Goal: Register for event/course

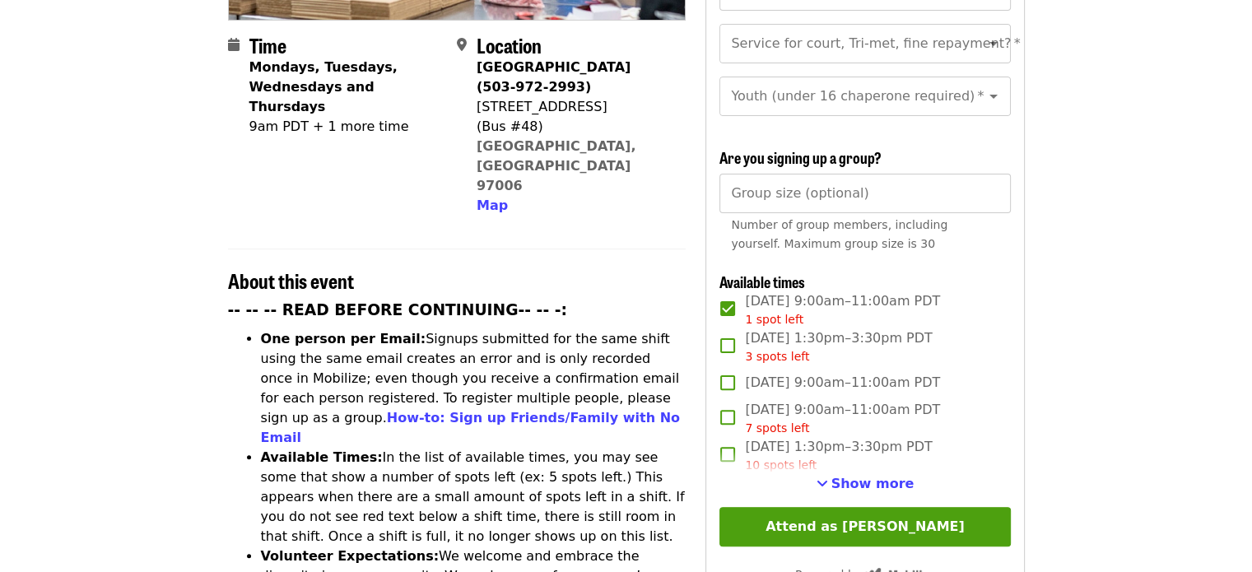
scroll to position [494, 0]
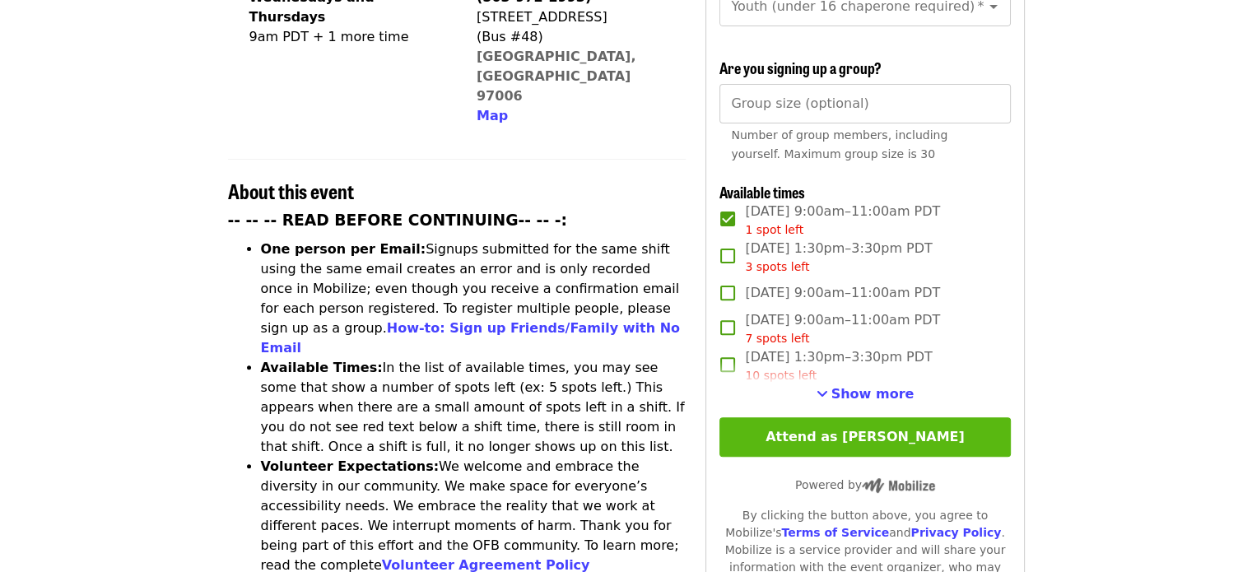
click at [848, 435] on button "Attend as [PERSON_NAME]" at bounding box center [864, 436] width 290 height 39
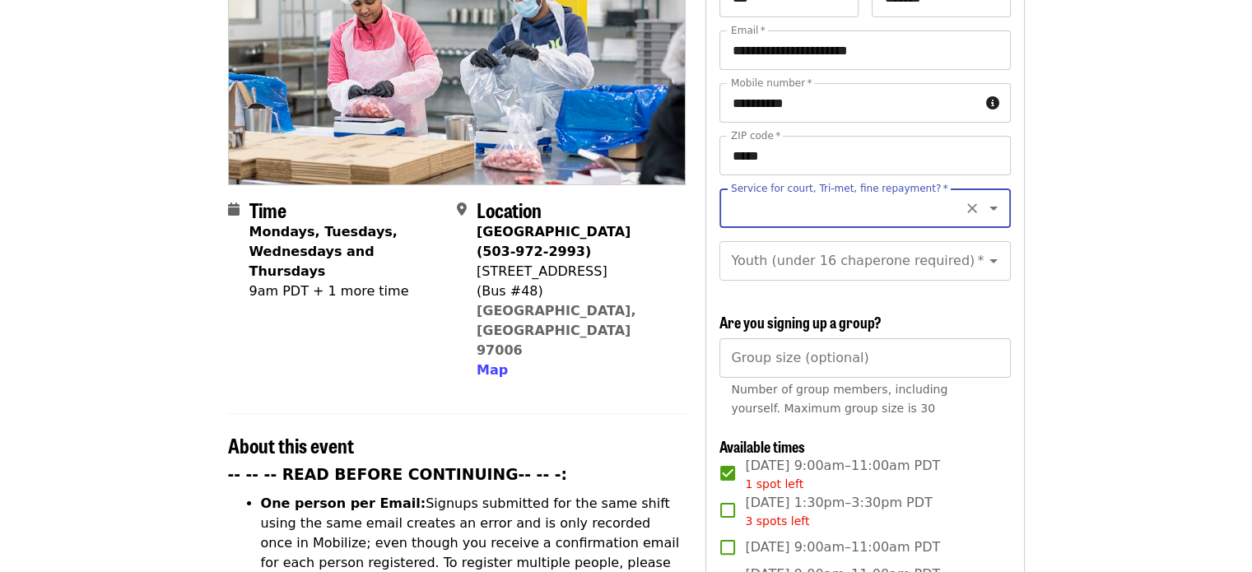
scroll to position [238, 0]
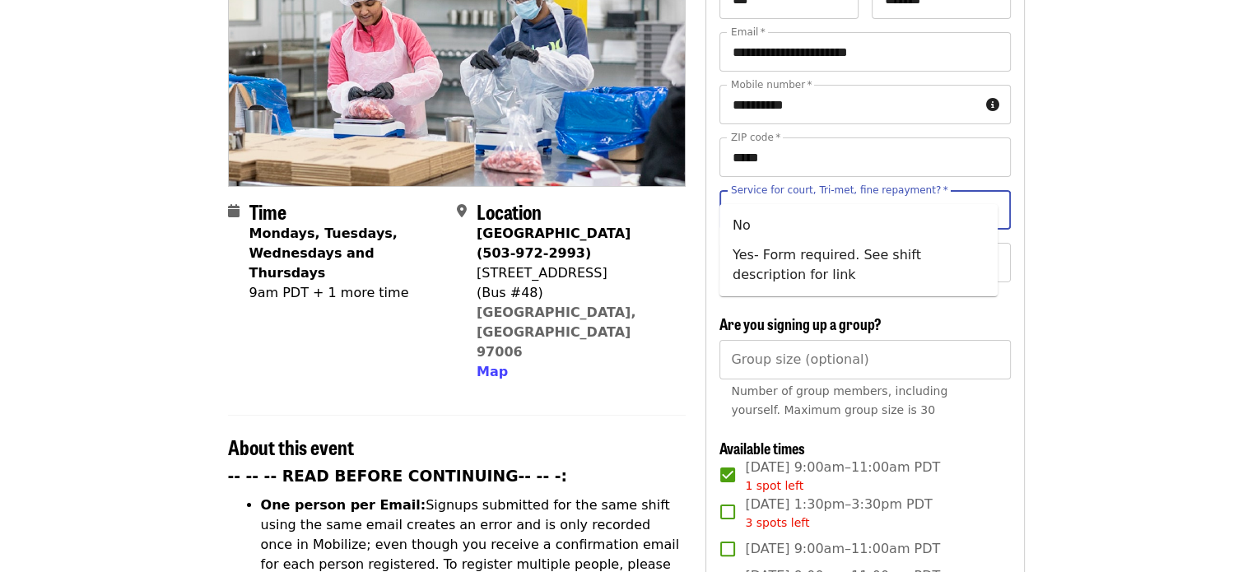
click at [866, 194] on input "Service for court, Tri-met, fine repayment?   *" at bounding box center [844, 209] width 224 height 31
click at [747, 225] on li "No" at bounding box center [858, 226] width 278 height 30
type input "**"
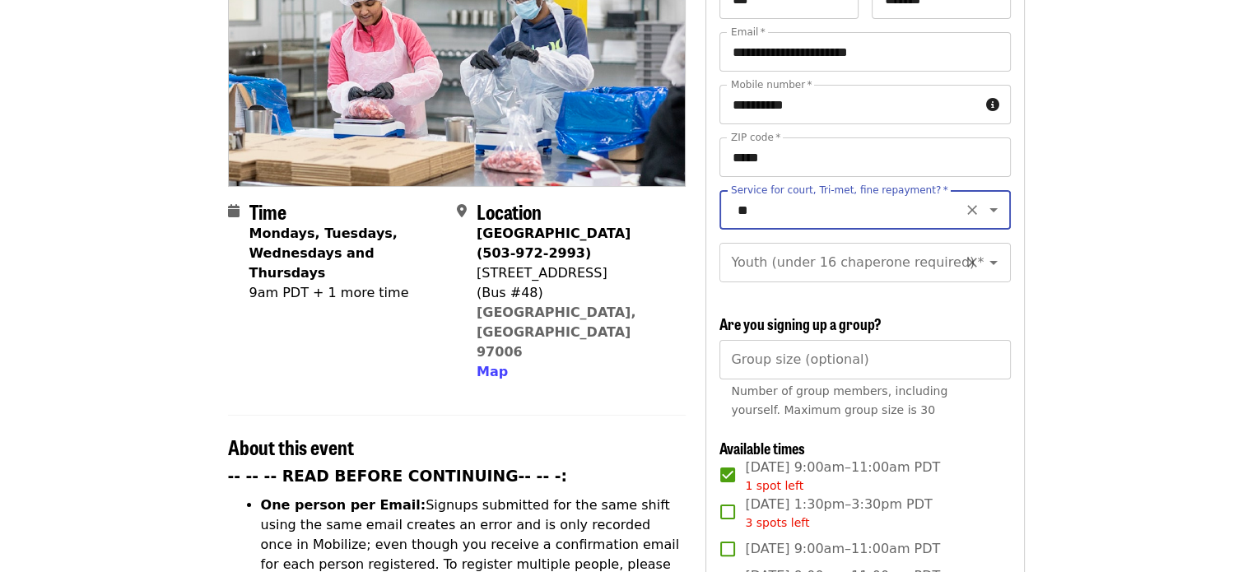
click at [854, 253] on input "Youth (under 16 chaperone required)   *" at bounding box center [844, 262] width 224 height 31
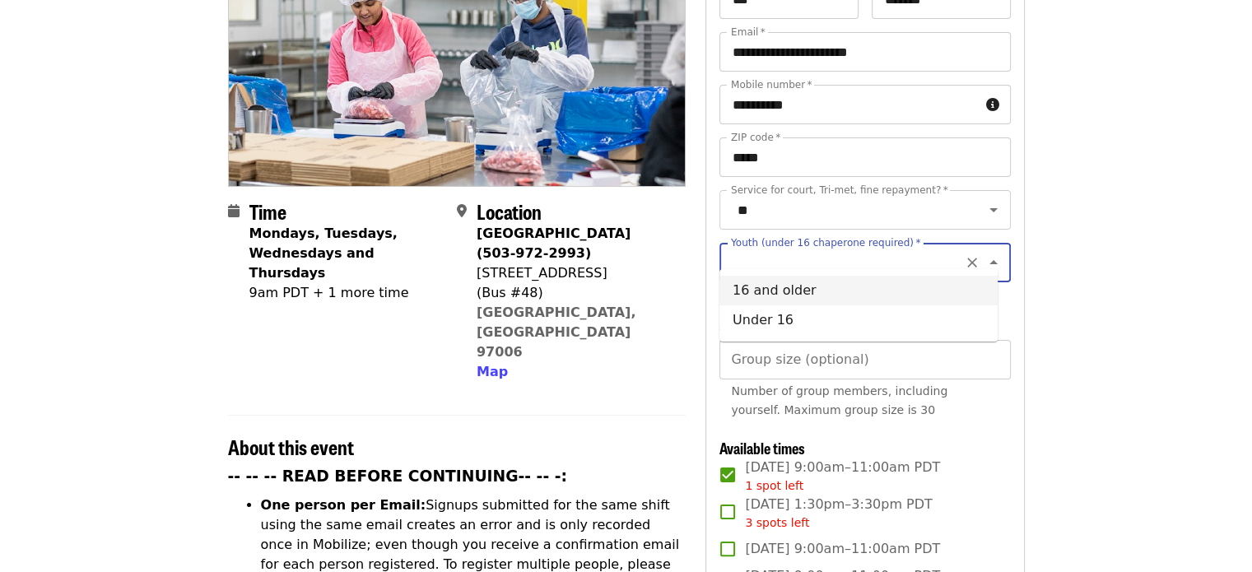
click at [777, 290] on li "16 and older" at bounding box center [858, 291] width 278 height 30
type input "**********"
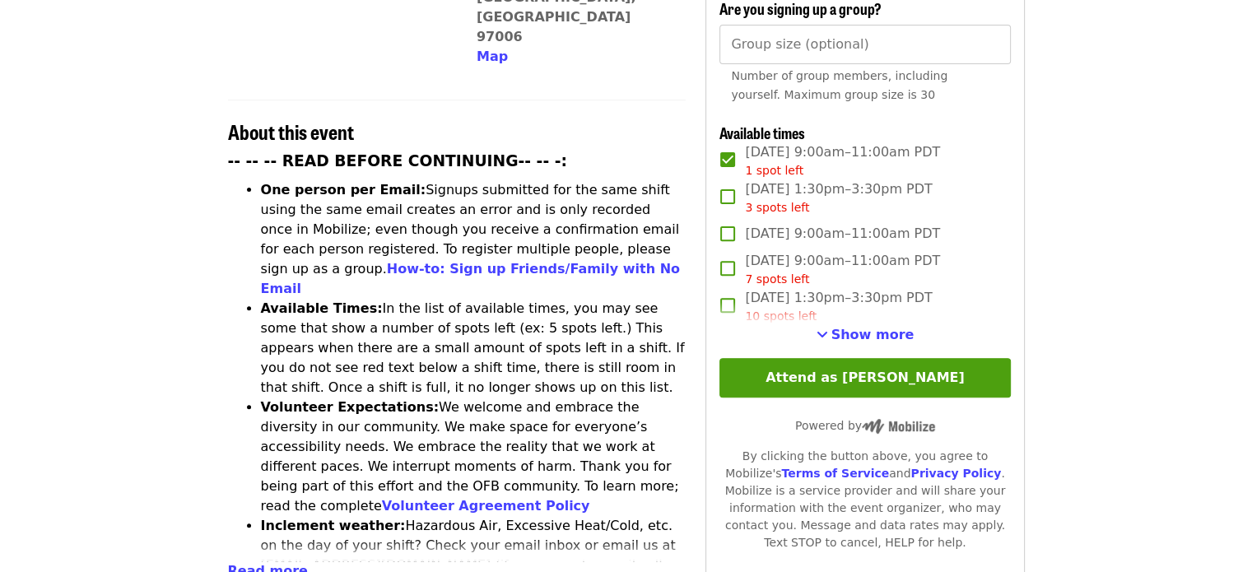
scroll to position [567, 0]
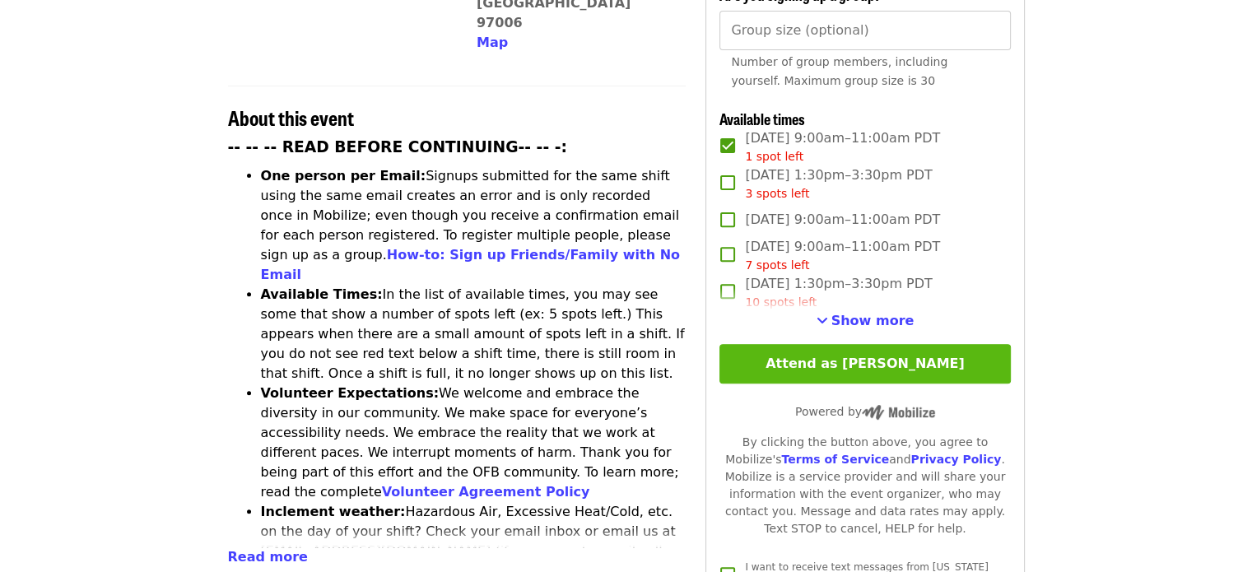
click at [870, 355] on button "Attend as [PERSON_NAME]" at bounding box center [864, 363] width 290 height 39
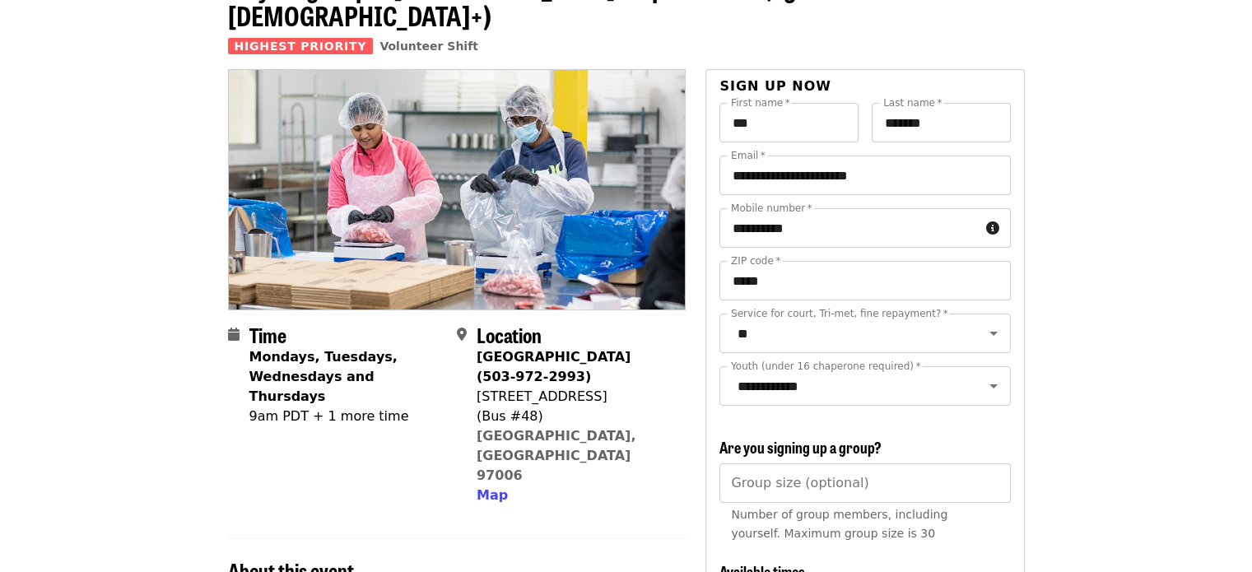
scroll to position [0, 0]
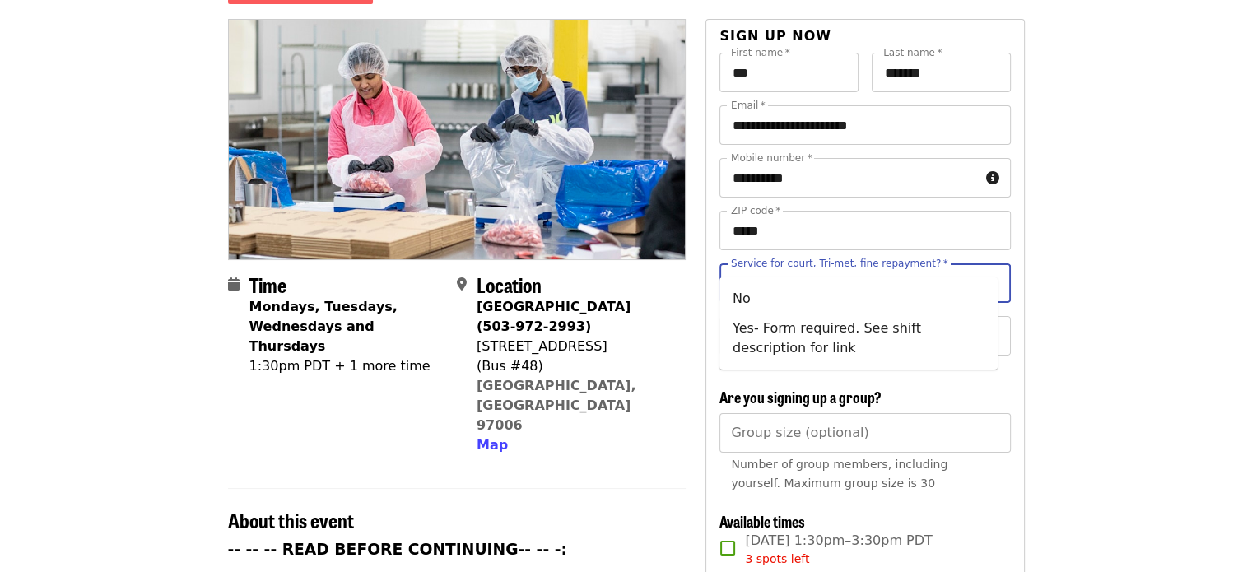
click at [855, 267] on input "Service for court, Tri-met, fine repayment?   *" at bounding box center [844, 282] width 224 height 31
click at [786, 295] on li "No" at bounding box center [858, 299] width 278 height 30
type input "**"
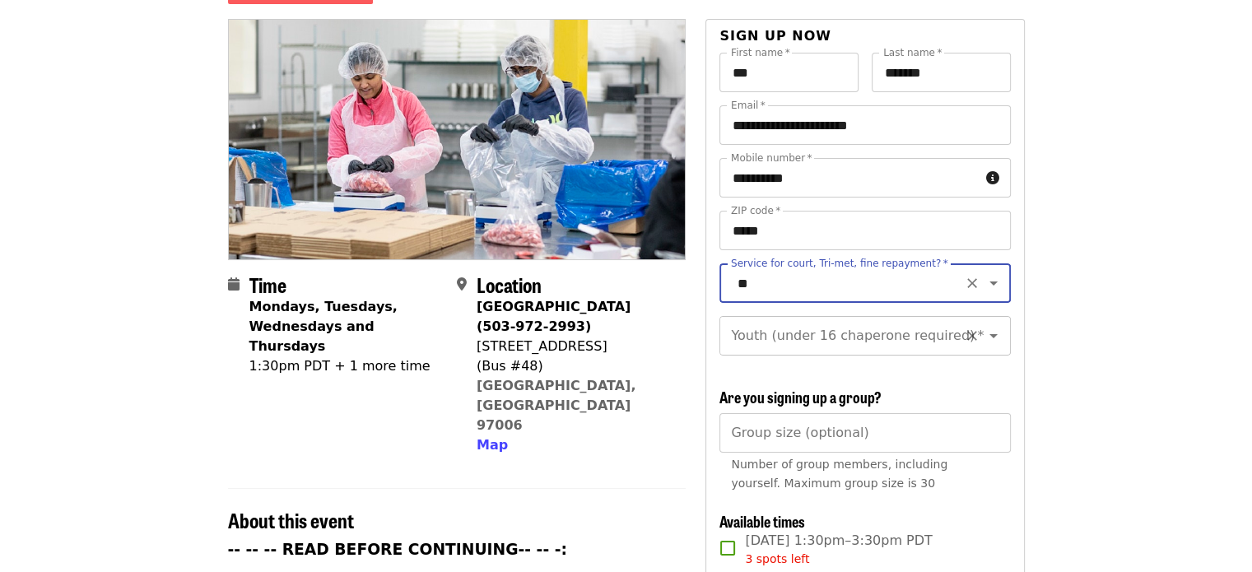
click at [905, 316] on div "Youth (under 16 chaperone required)   * Youth (under 16 chaperone required) *" at bounding box center [864, 335] width 290 height 39
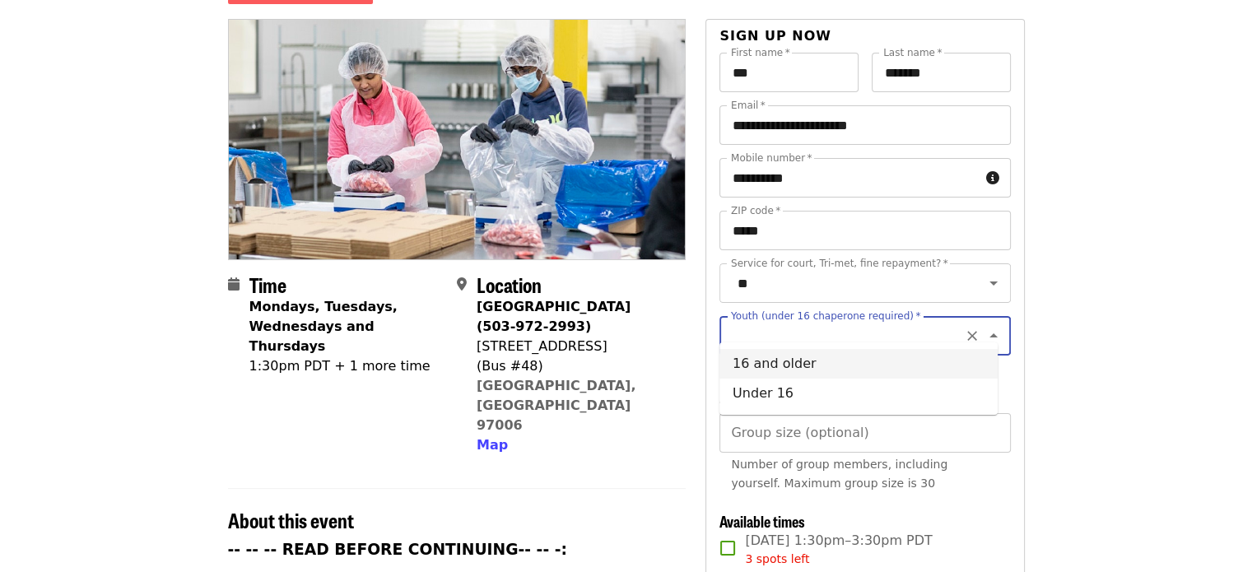
click at [796, 361] on li "16 and older" at bounding box center [858, 364] width 278 height 30
type input "**********"
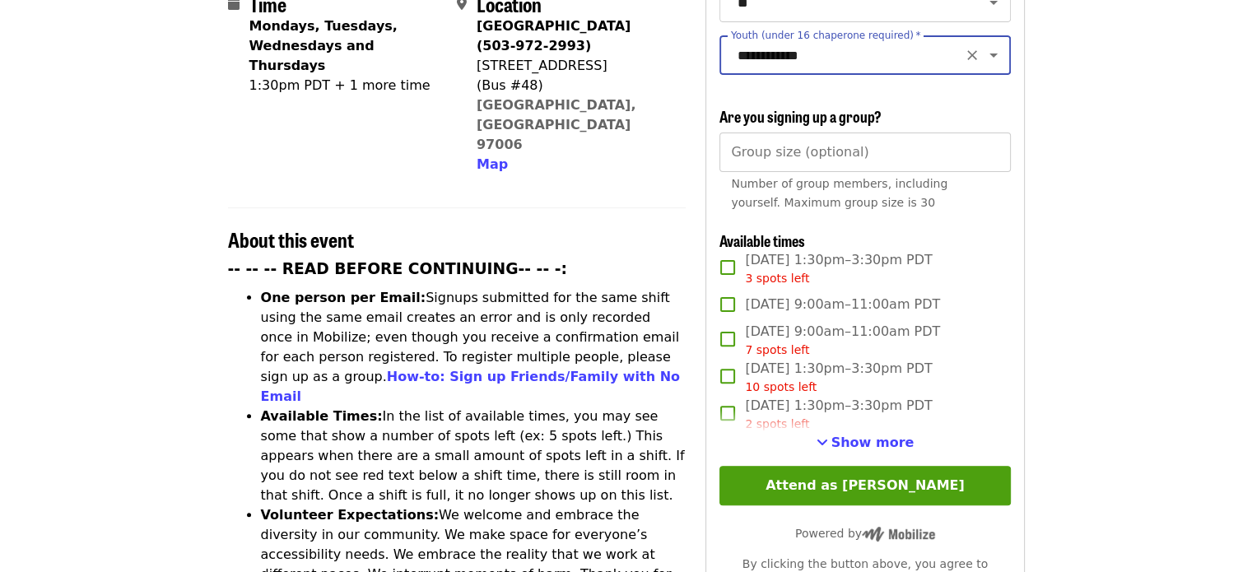
scroll to position [494, 0]
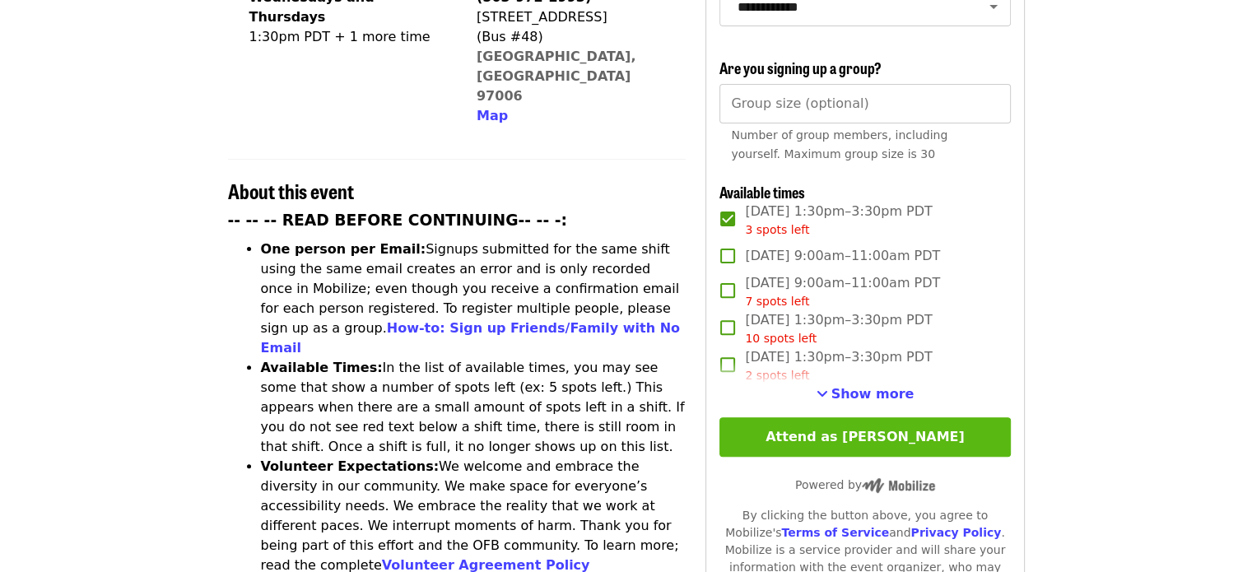
click at [841, 424] on button "Attend as [PERSON_NAME]" at bounding box center [864, 436] width 290 height 39
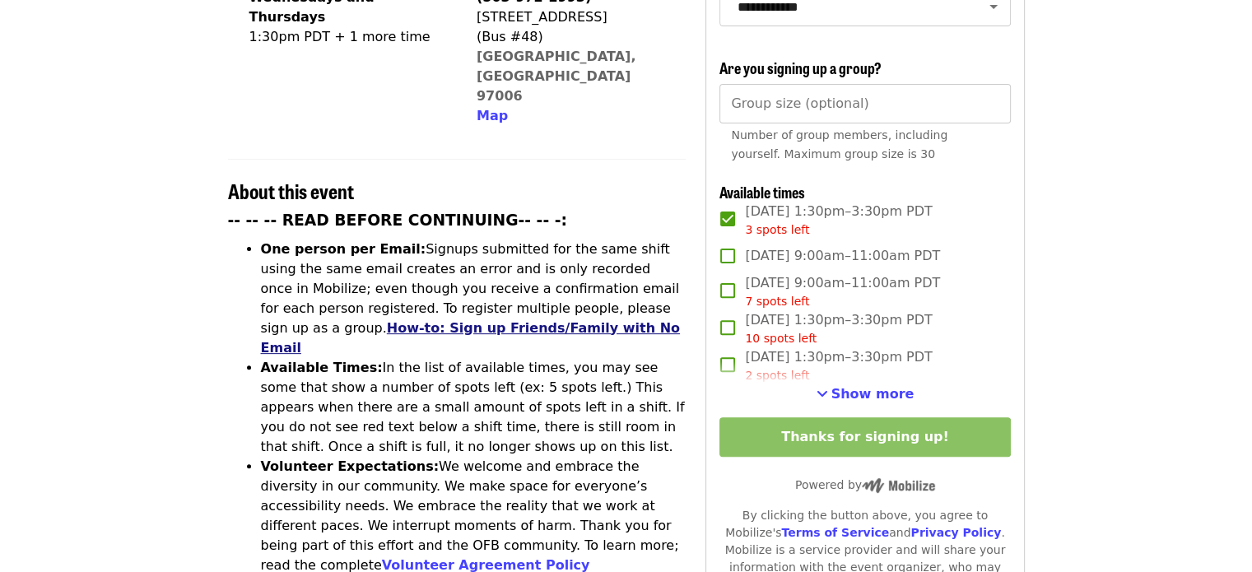
scroll to position [0, 0]
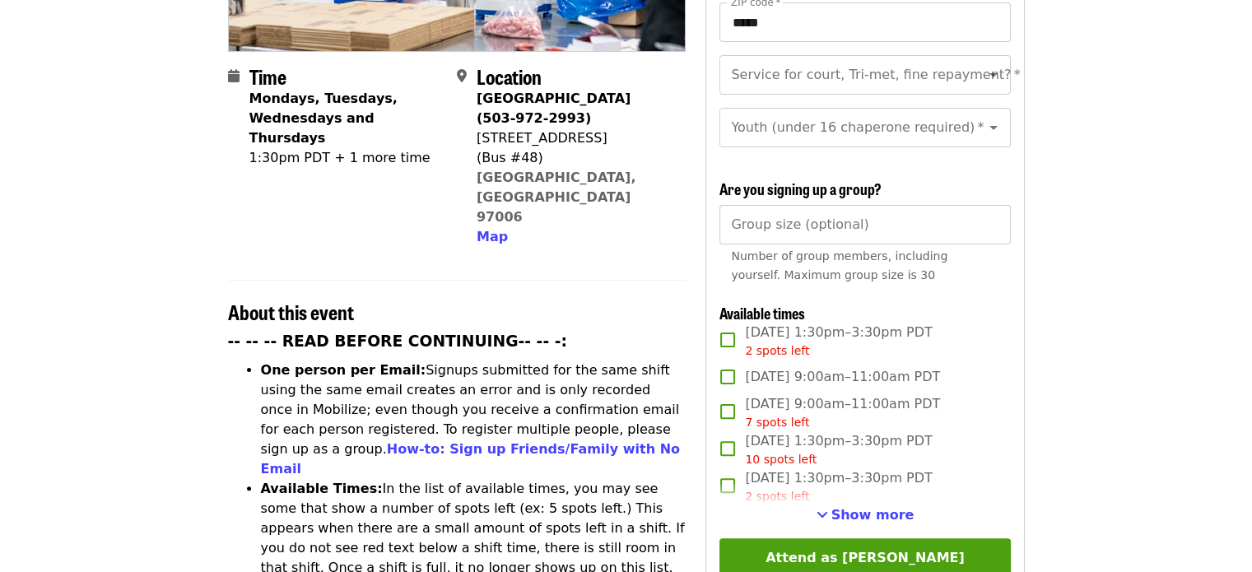
scroll to position [411, 0]
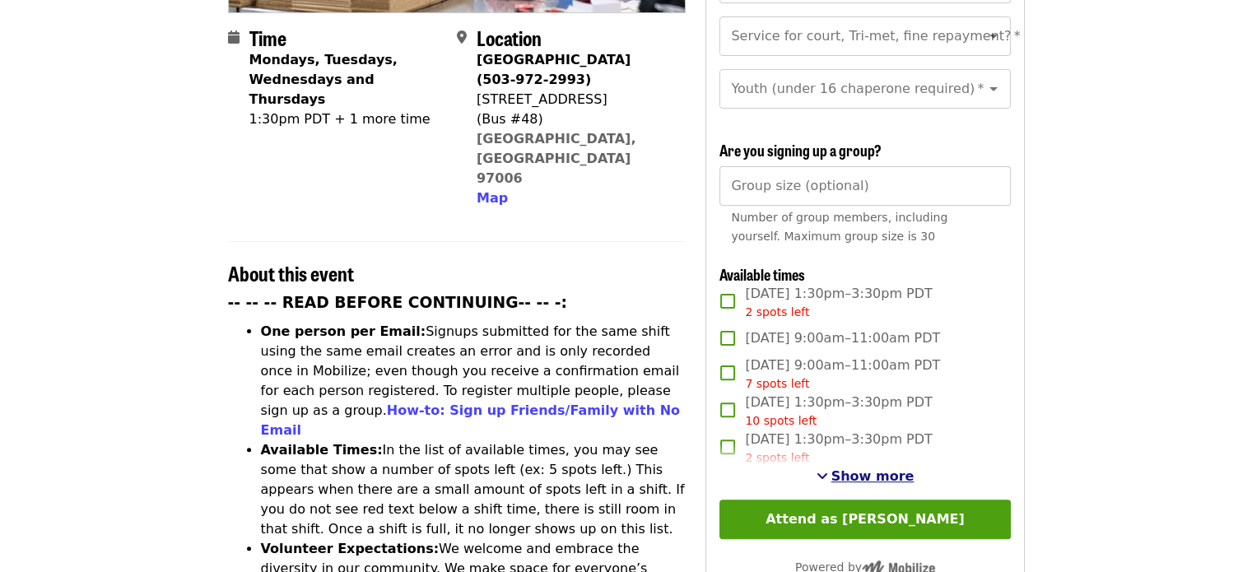
click at [871, 477] on span "Show more" at bounding box center [872, 476] width 83 height 16
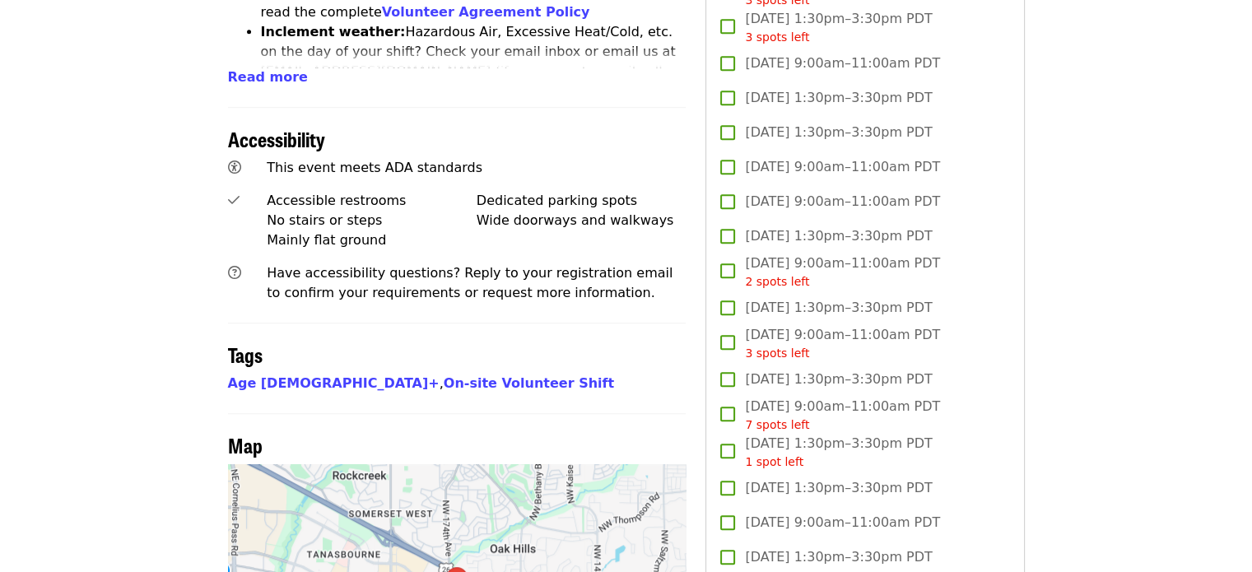
scroll to position [1152, 0]
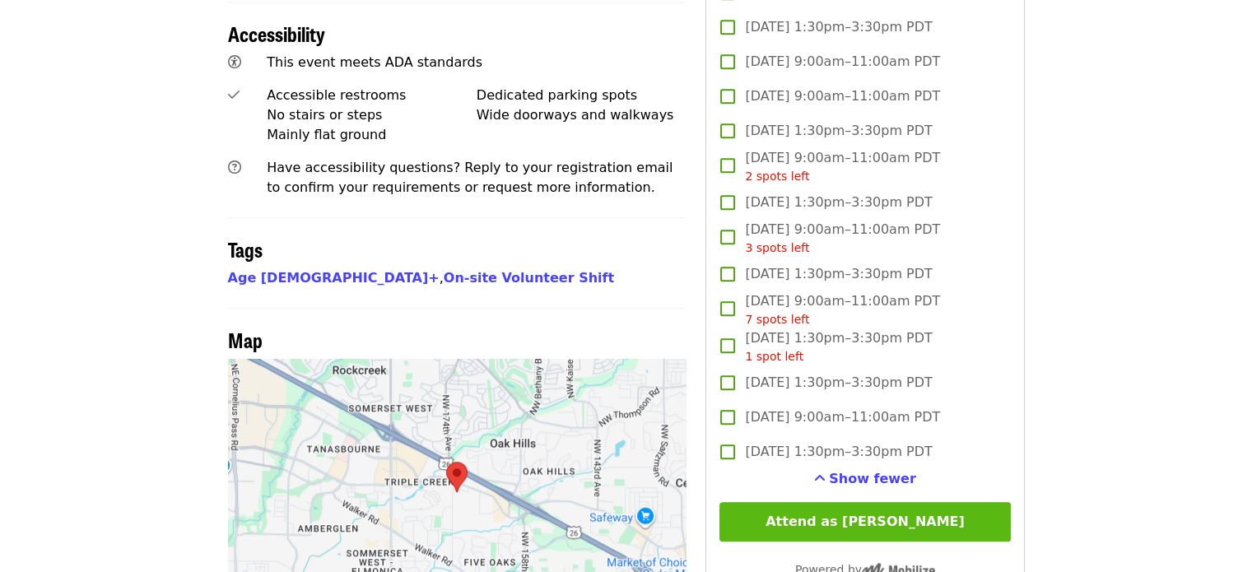
click at [864, 513] on button "Attend as [PERSON_NAME]" at bounding box center [864, 521] width 290 height 39
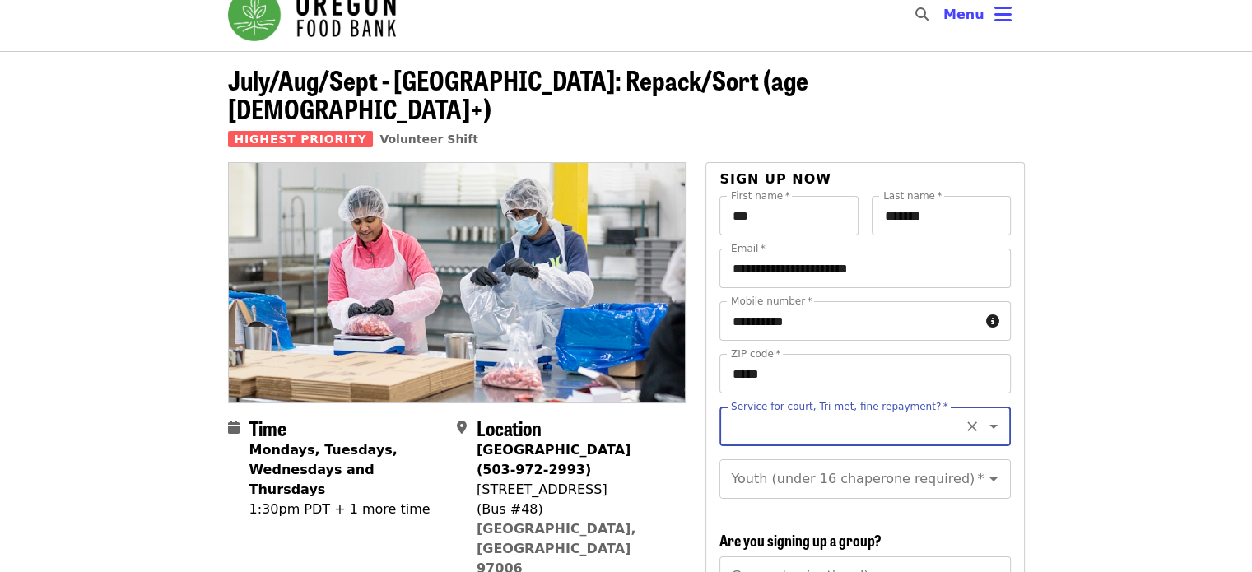
scroll to position [0, 0]
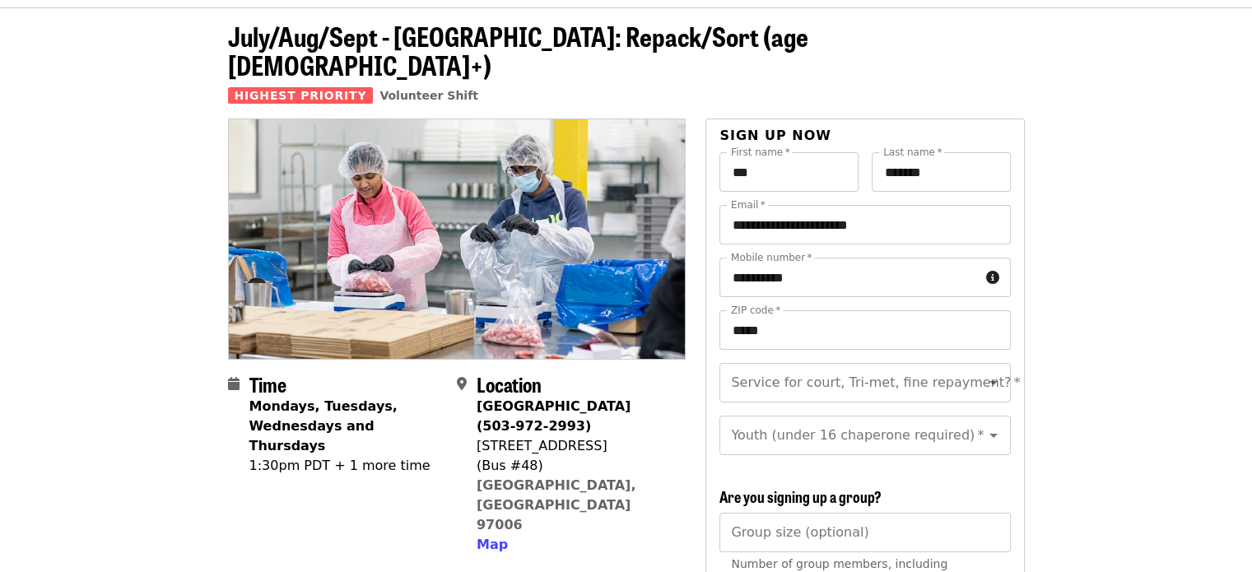
scroll to position [82, 0]
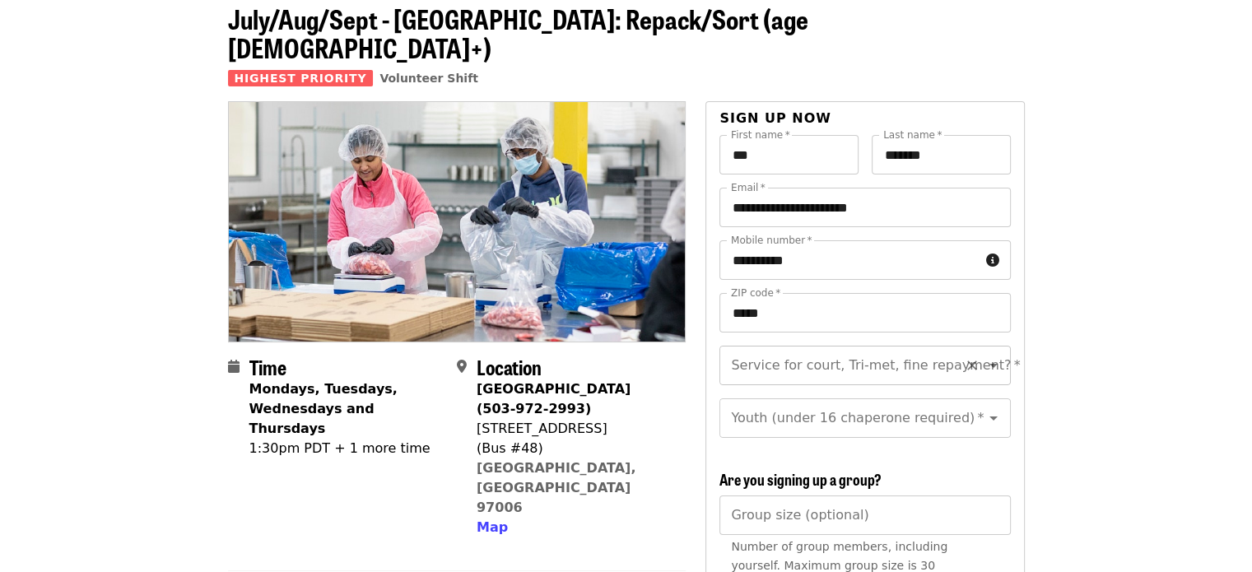
click at [931, 350] on input "Service for court, Tri-met, fine repayment?   *" at bounding box center [844, 365] width 224 height 31
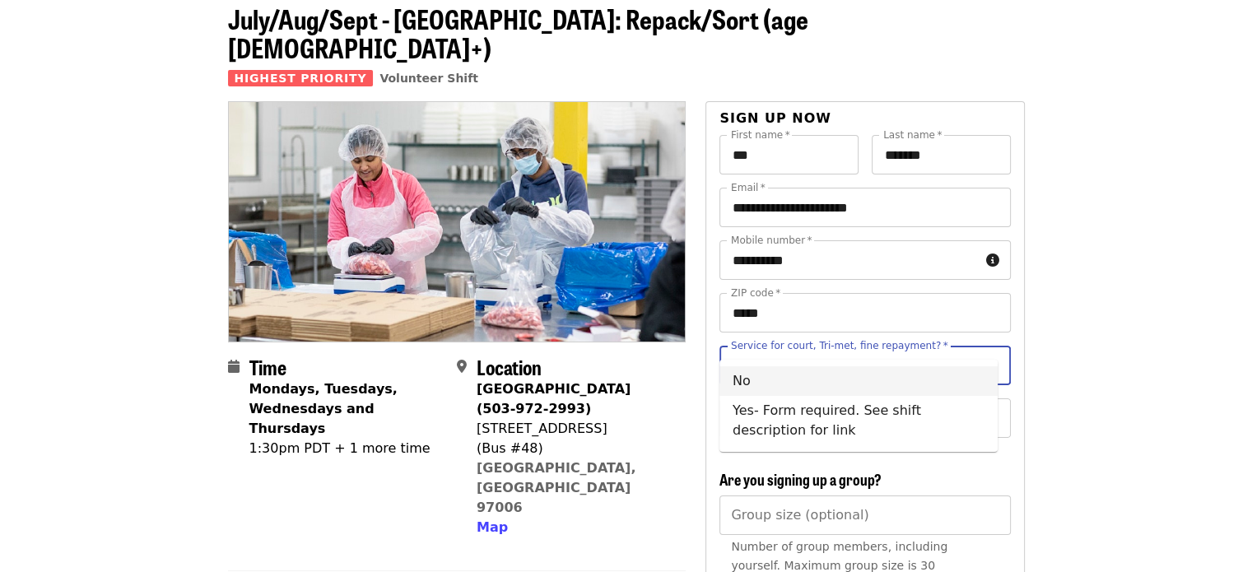
click at [878, 379] on li "No" at bounding box center [858, 381] width 278 height 30
type input "**"
click at [877, 404] on input "Youth (under 16 chaperone required)   *" at bounding box center [844, 417] width 224 height 31
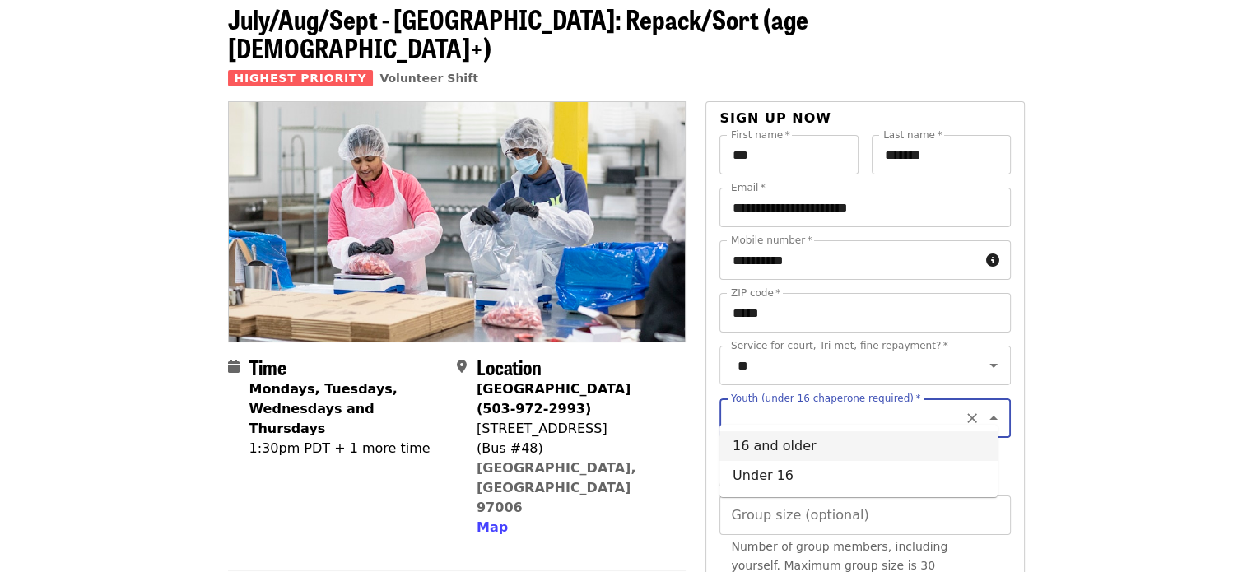
click at [811, 443] on li "16 and older" at bounding box center [858, 446] width 278 height 30
type input "**********"
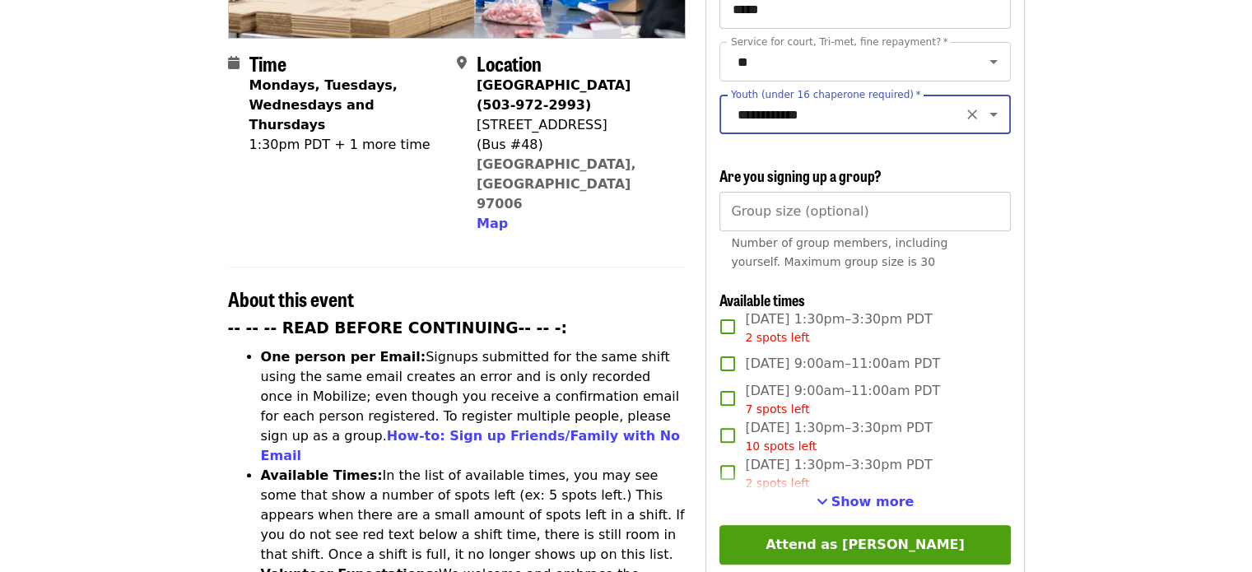
scroll to position [411, 0]
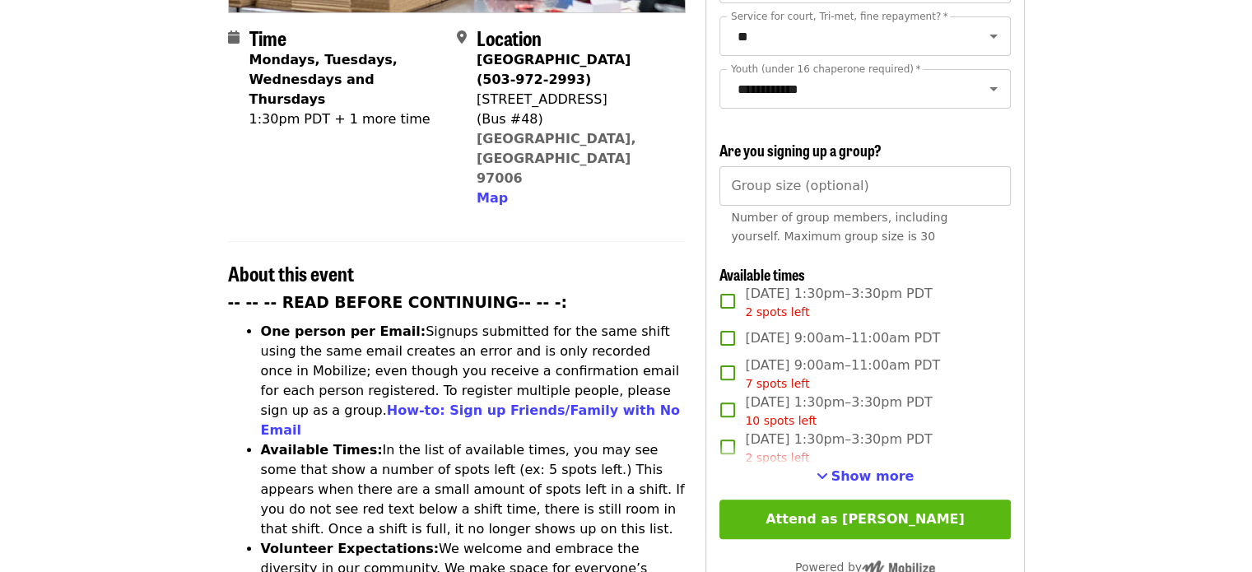
click at [927, 504] on button "Attend as [PERSON_NAME]" at bounding box center [864, 518] width 290 height 39
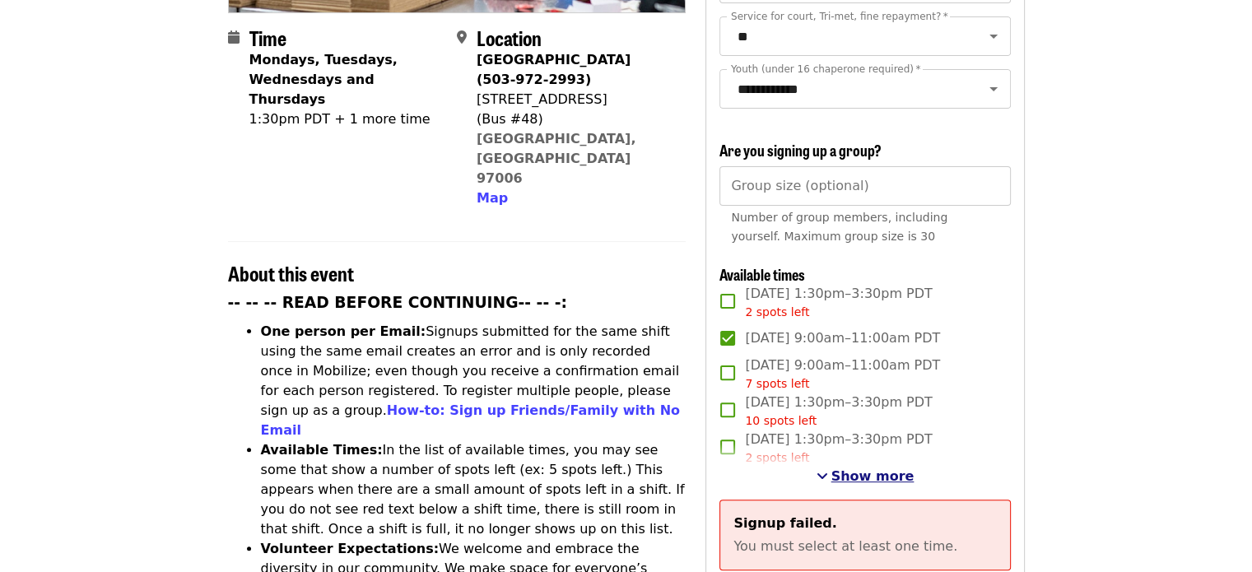
click at [852, 470] on span "Show more" at bounding box center [872, 476] width 83 height 16
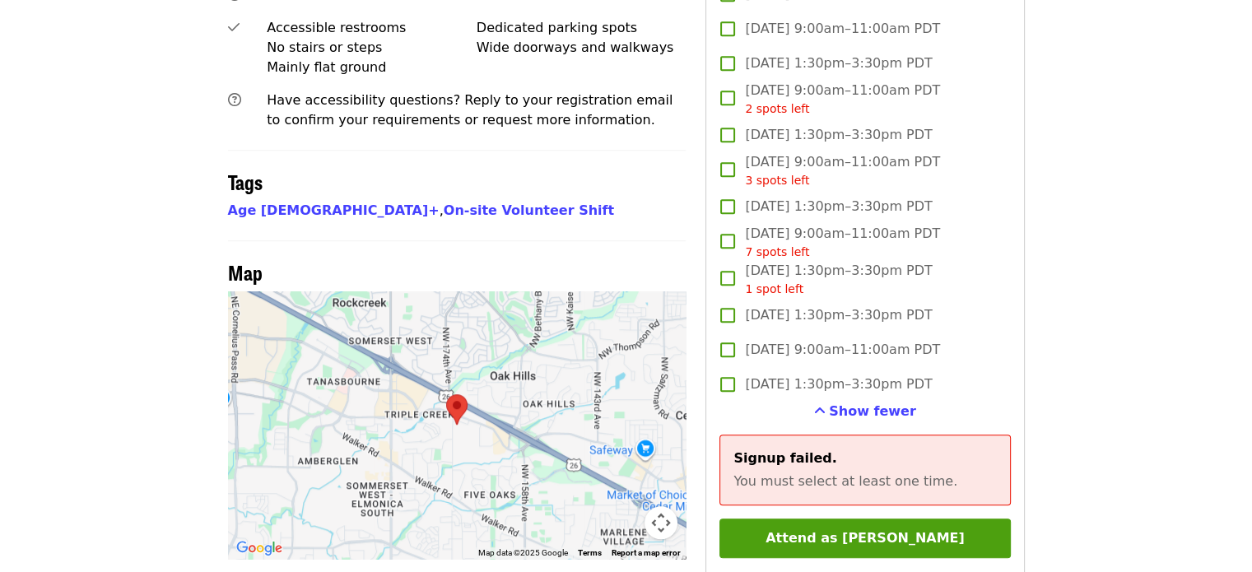
scroll to position [1234, 0]
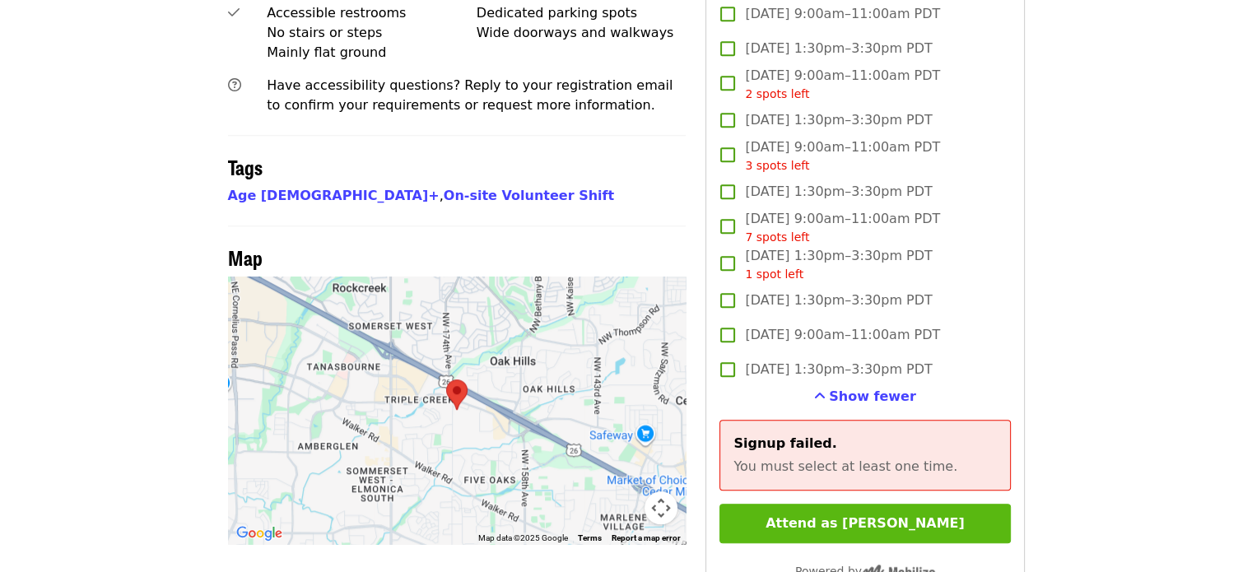
click at [876, 523] on button "Attend as [PERSON_NAME]" at bounding box center [864, 523] width 290 height 39
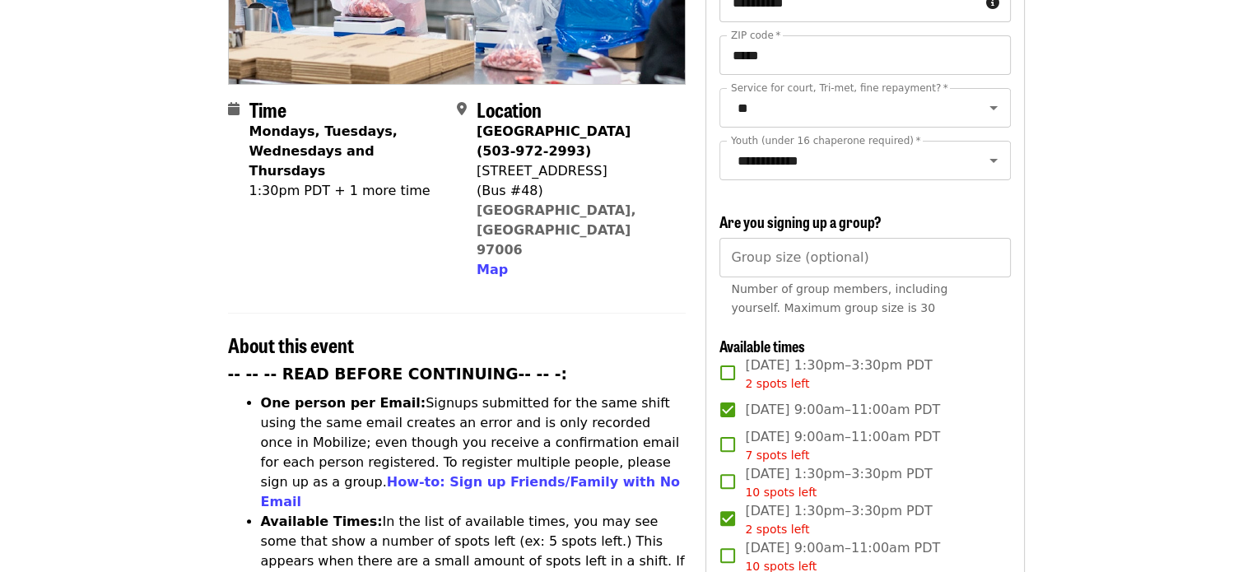
scroll to position [165, 0]
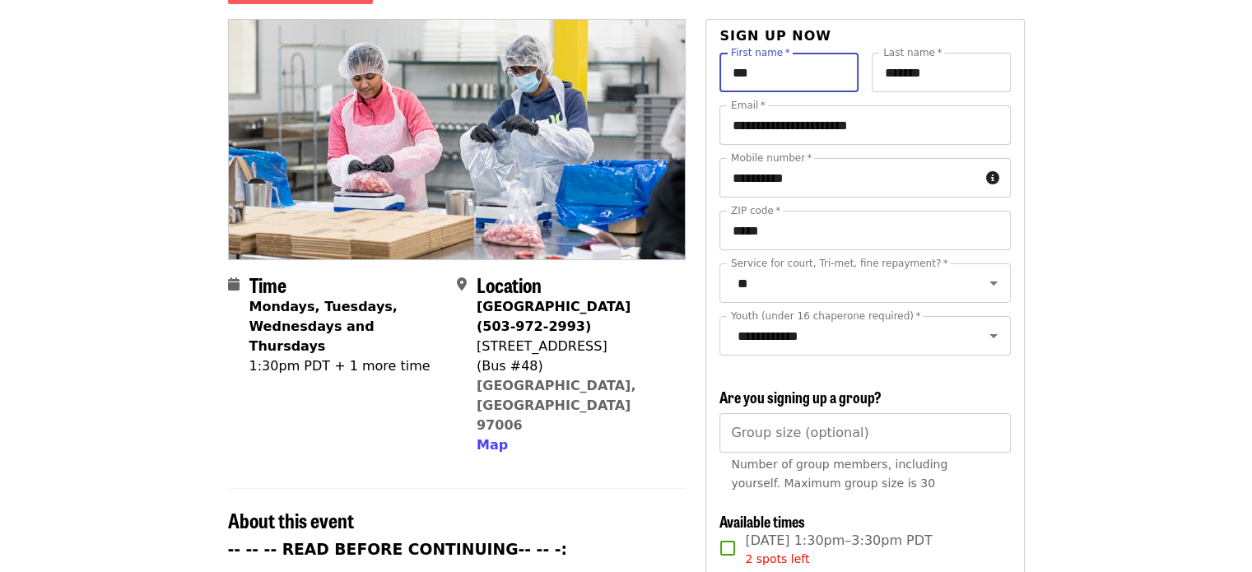
click at [778, 58] on input "***" at bounding box center [788, 72] width 139 height 39
